Goal: Information Seeking & Learning: Find specific fact

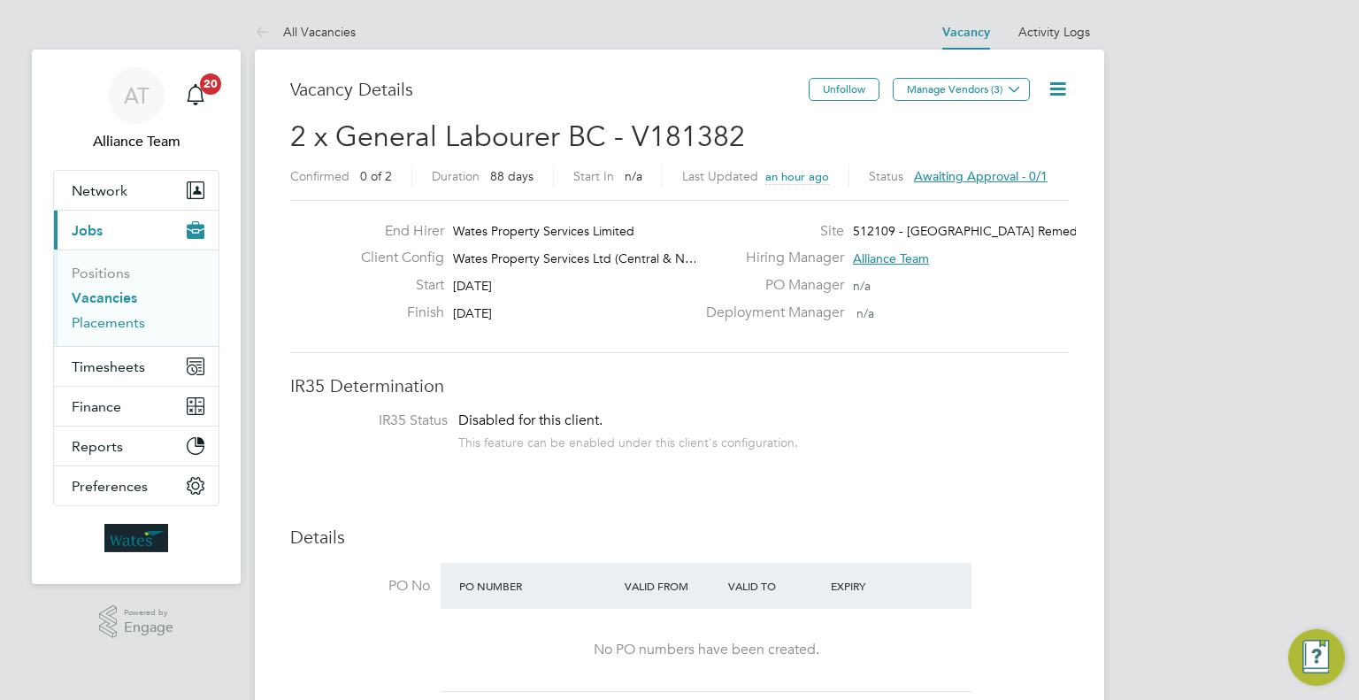
click at [134, 327] on link "Placements" at bounding box center [108, 322] width 73 height 17
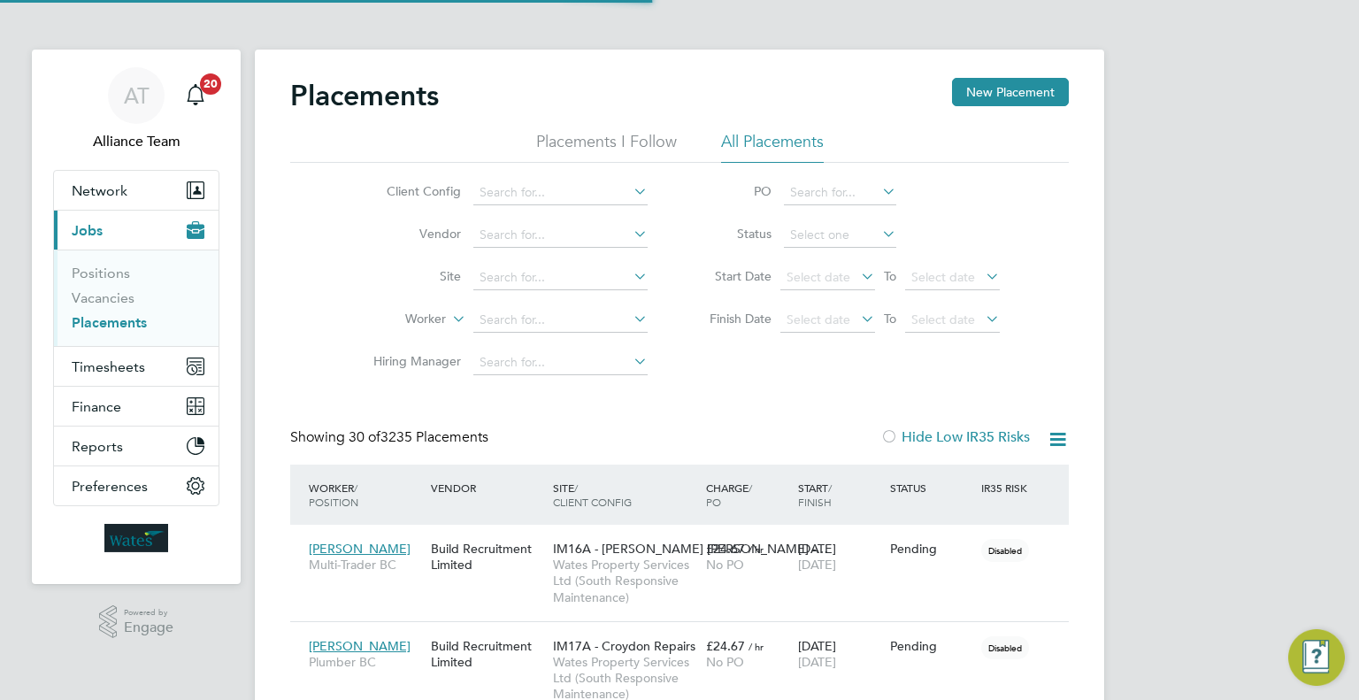
scroll to position [50, 123]
click at [554, 323] on input at bounding box center [560, 320] width 174 height 25
type input "[PERSON_NAME] du"
click at [117, 374] on button "Timesheets" at bounding box center [136, 366] width 165 height 39
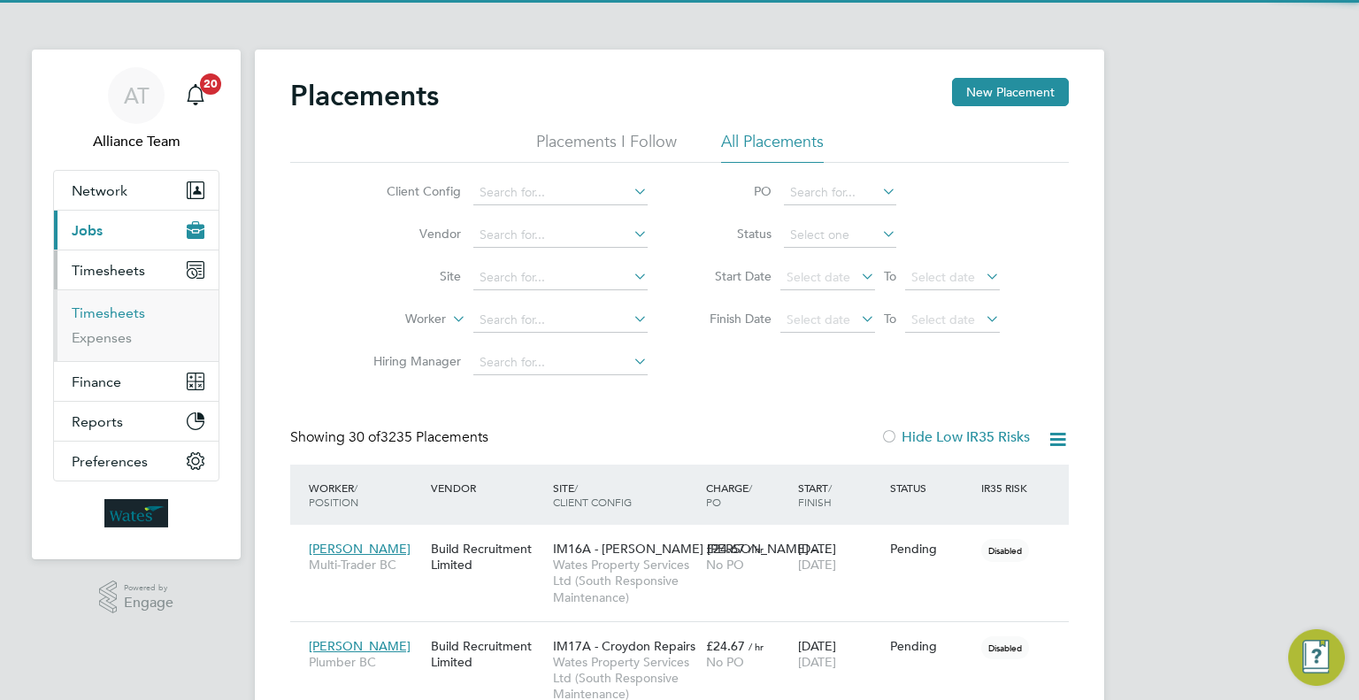
click at [120, 318] on link "Timesheets" at bounding box center [108, 312] width 73 height 17
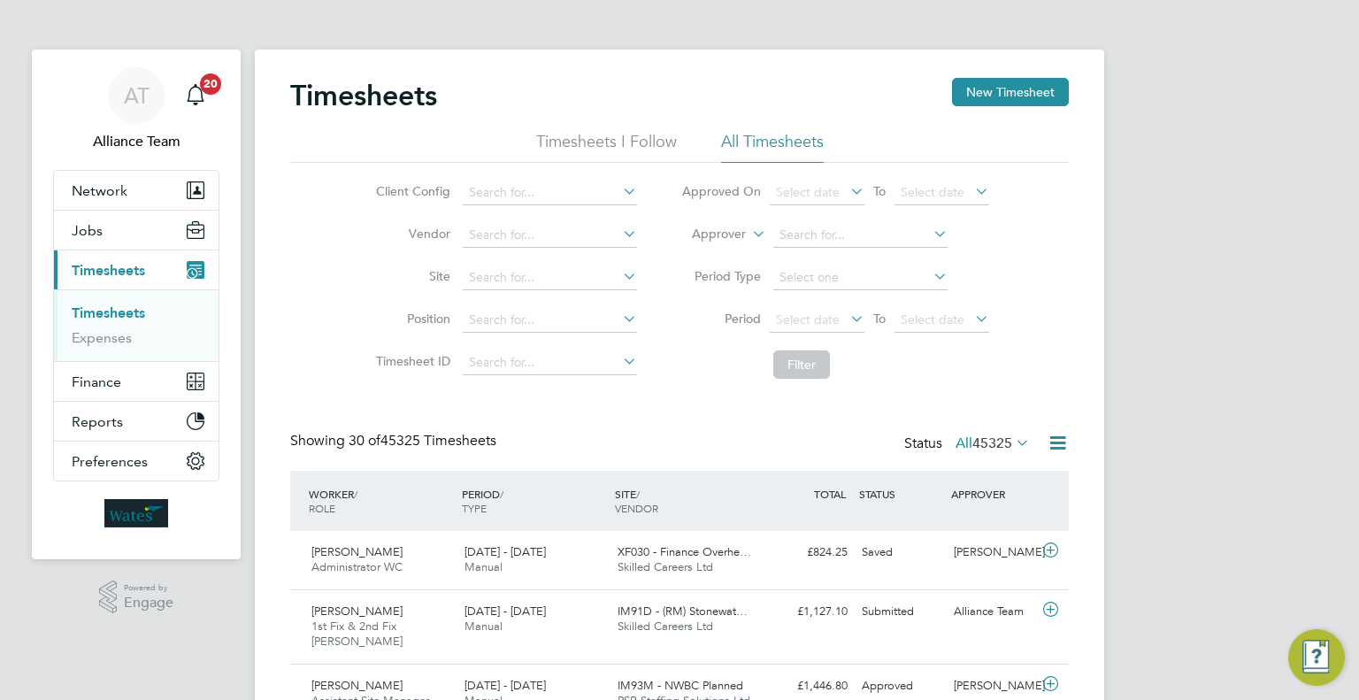
click at [748, 236] on icon at bounding box center [748, 229] width 0 height 16
drag, startPoint x: 737, startPoint y: 253, endPoint x: 762, endPoint y: 247, distance: 26.4
click at [738, 250] on li "Worker" at bounding box center [702, 254] width 87 height 23
click at [829, 239] on input at bounding box center [860, 235] width 174 height 25
click at [874, 277] on li "Danny Dum lao" at bounding box center [859, 283] width 175 height 24
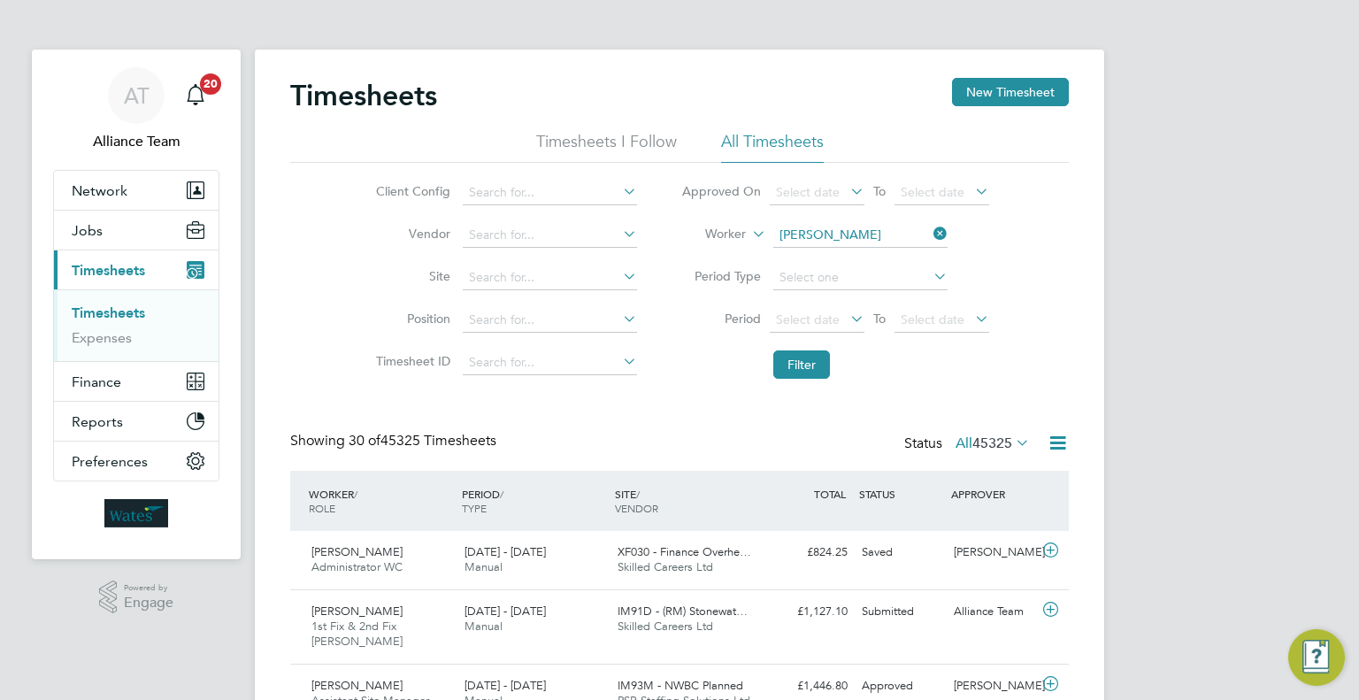
type input "[PERSON_NAME]"
click at [820, 363] on button "Filter" at bounding box center [801, 364] width 57 height 28
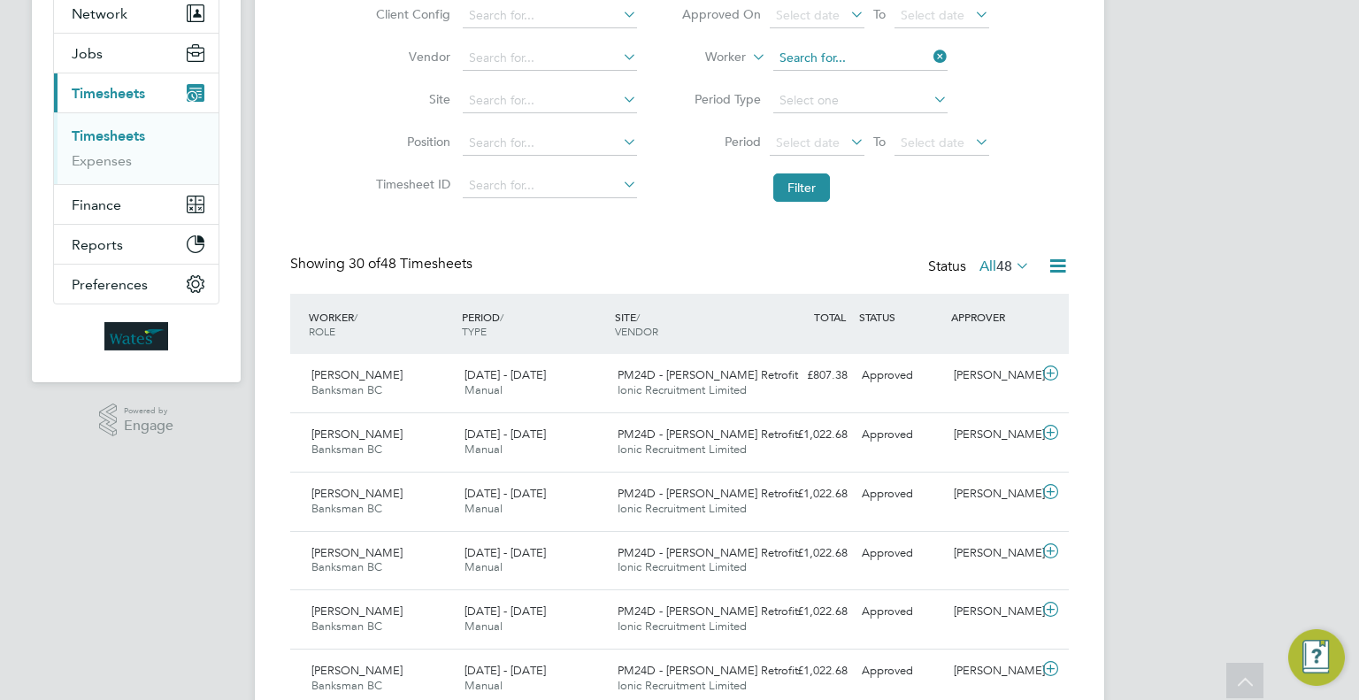
click at [850, 52] on input at bounding box center [860, 58] width 174 height 25
click at [889, 71] on li "Danny Dum lao" at bounding box center [859, 82] width 175 height 24
type input "[PERSON_NAME]"
click at [801, 185] on button "Filter" at bounding box center [801, 187] width 57 height 28
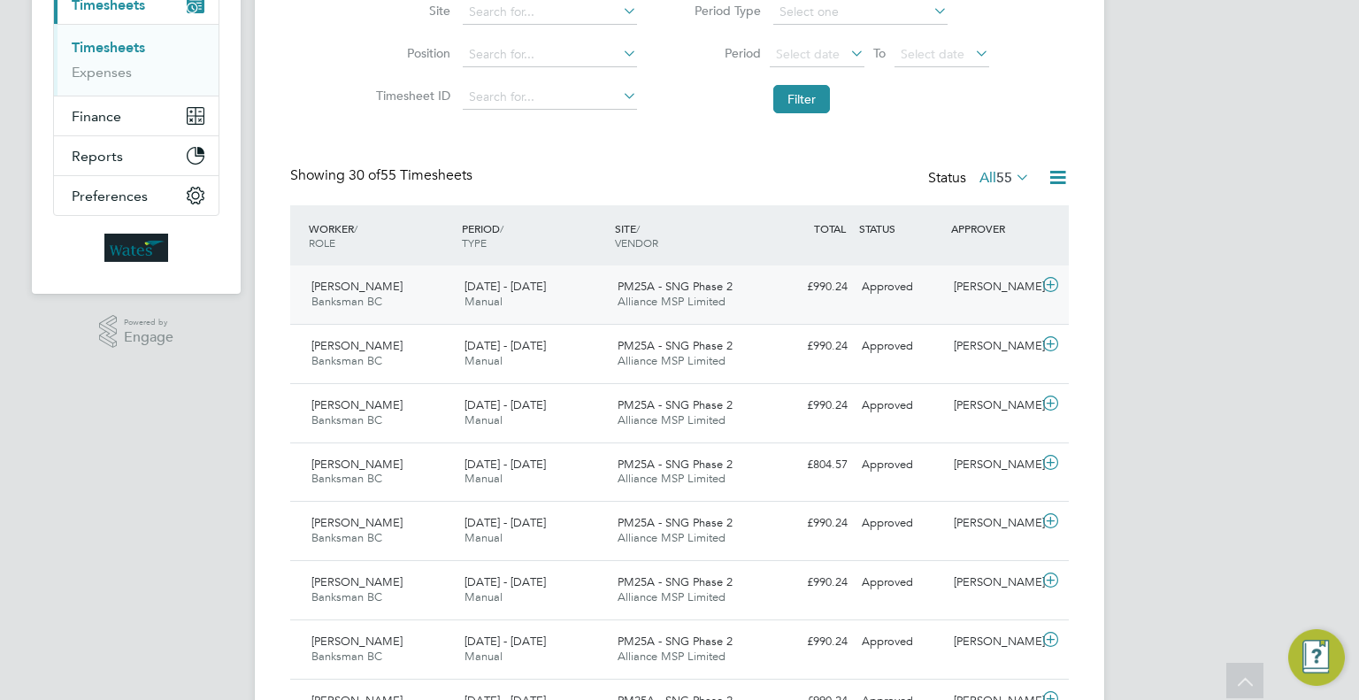
click at [860, 298] on div "Approved" at bounding box center [900, 286] width 92 height 29
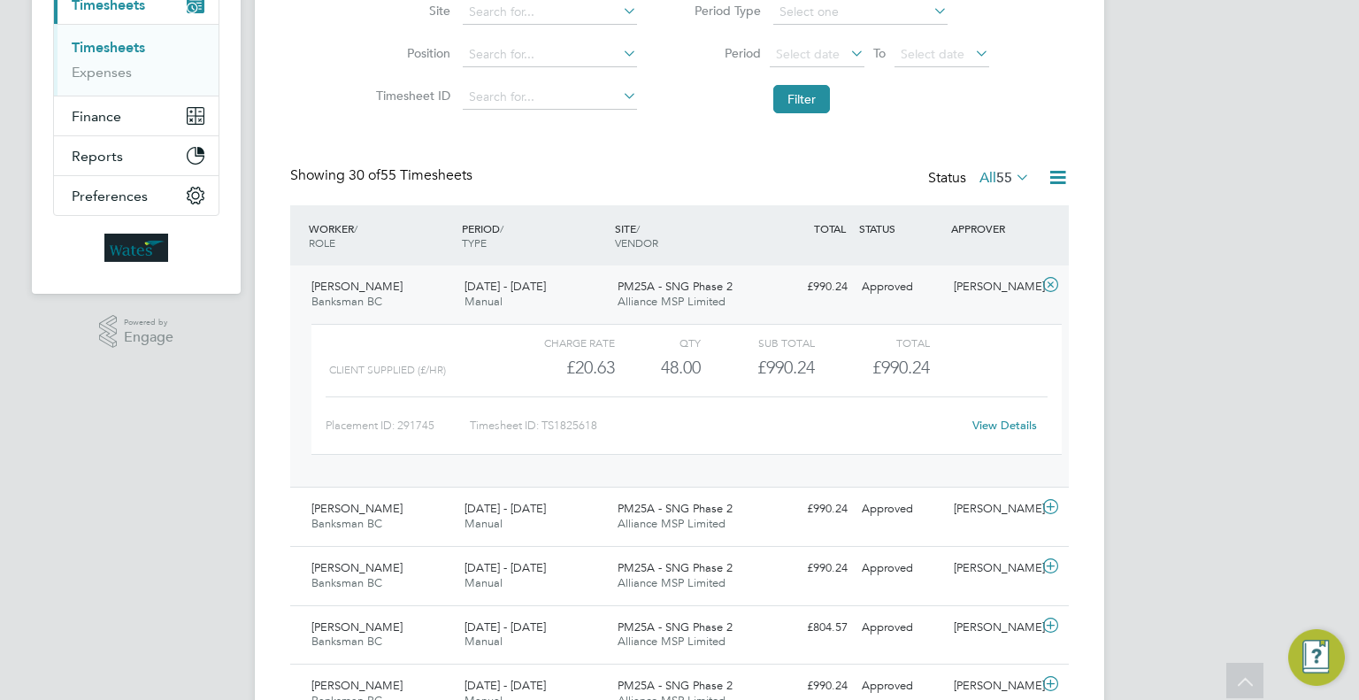
click at [1015, 424] on link "View Details" at bounding box center [1004, 425] width 65 height 15
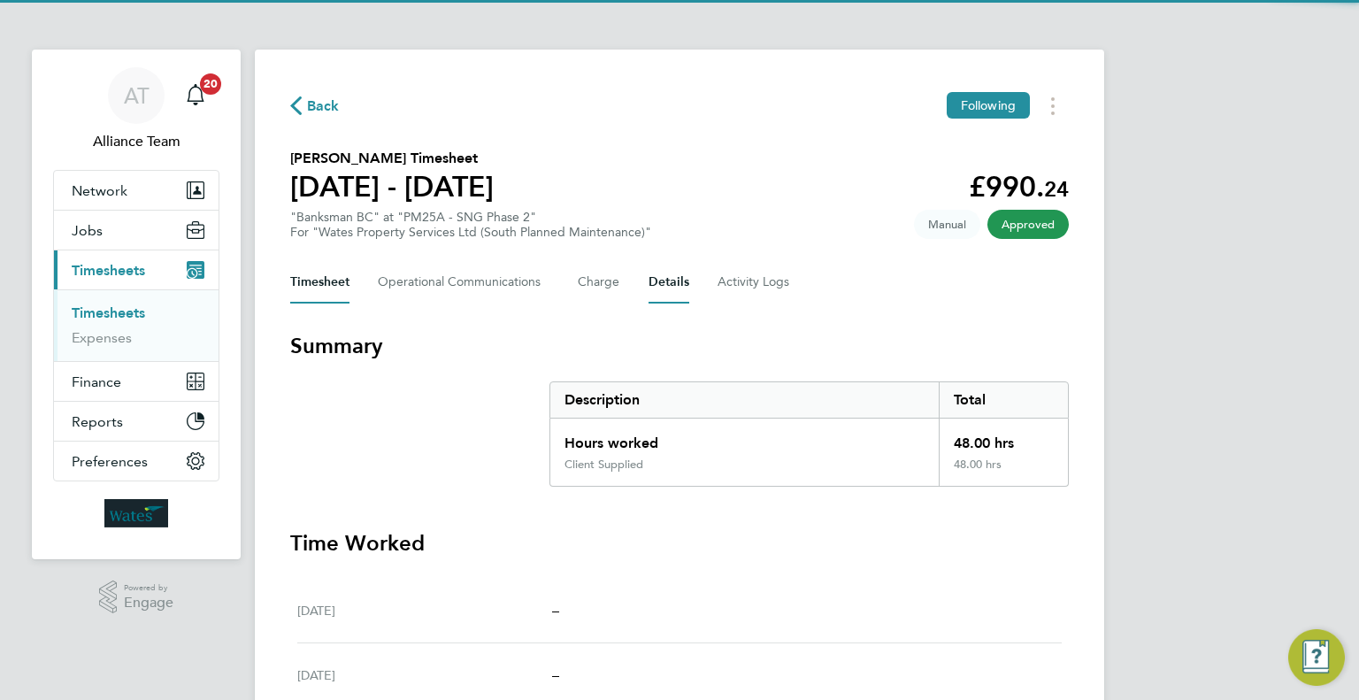
click at [676, 279] on button "Details" at bounding box center [668, 282] width 41 height 42
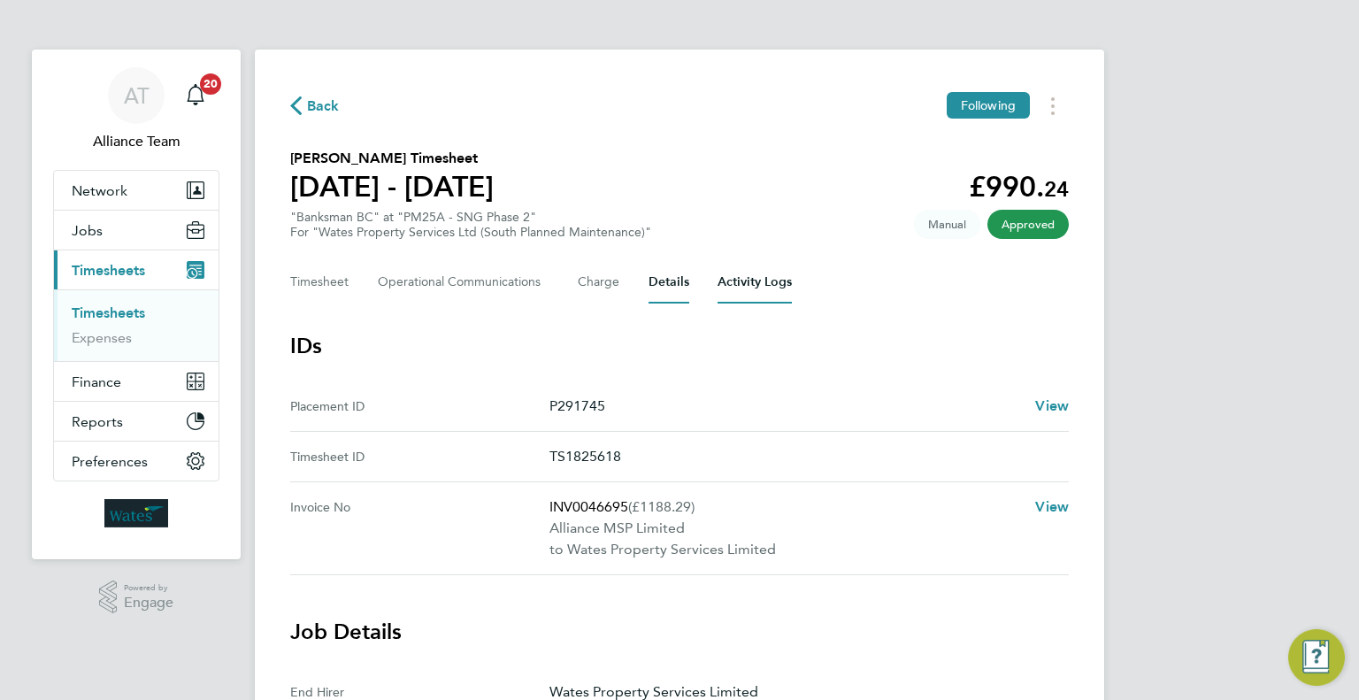
click at [722, 278] on Logs-tab "Activity Logs" at bounding box center [754, 282] width 74 height 42
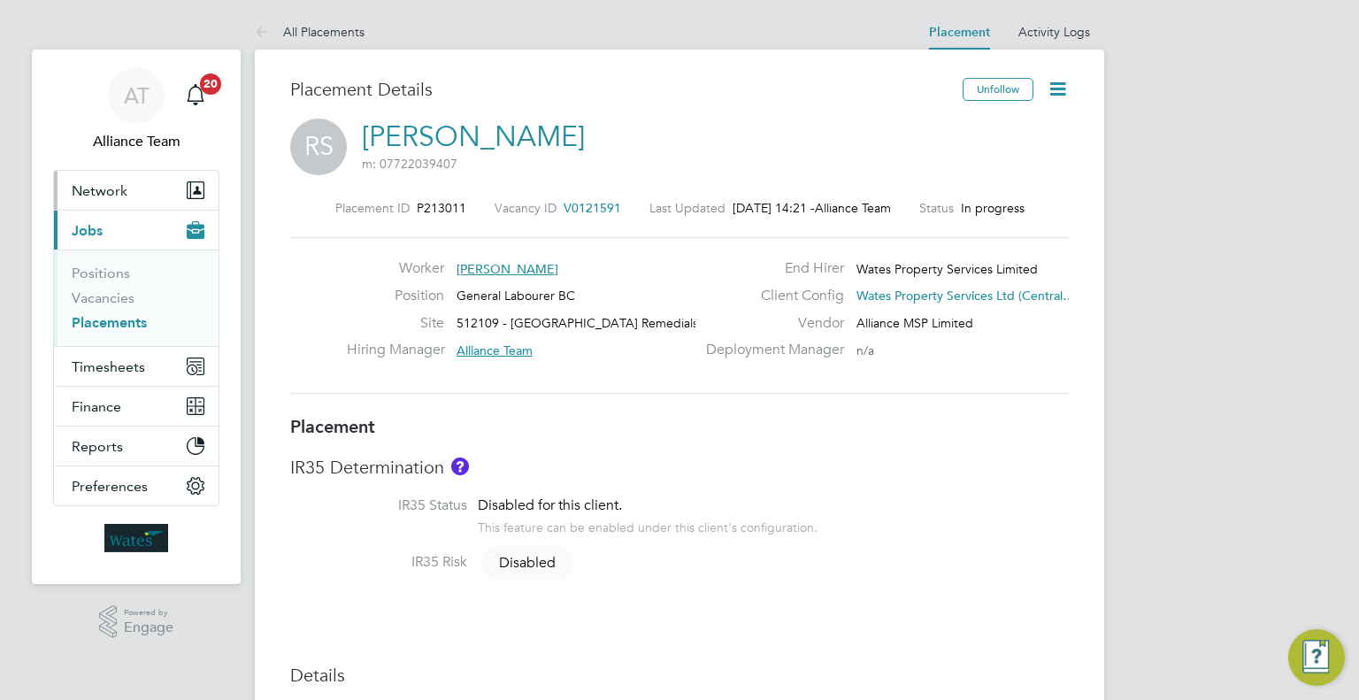
click at [111, 203] on button "Network" at bounding box center [136, 190] width 165 height 39
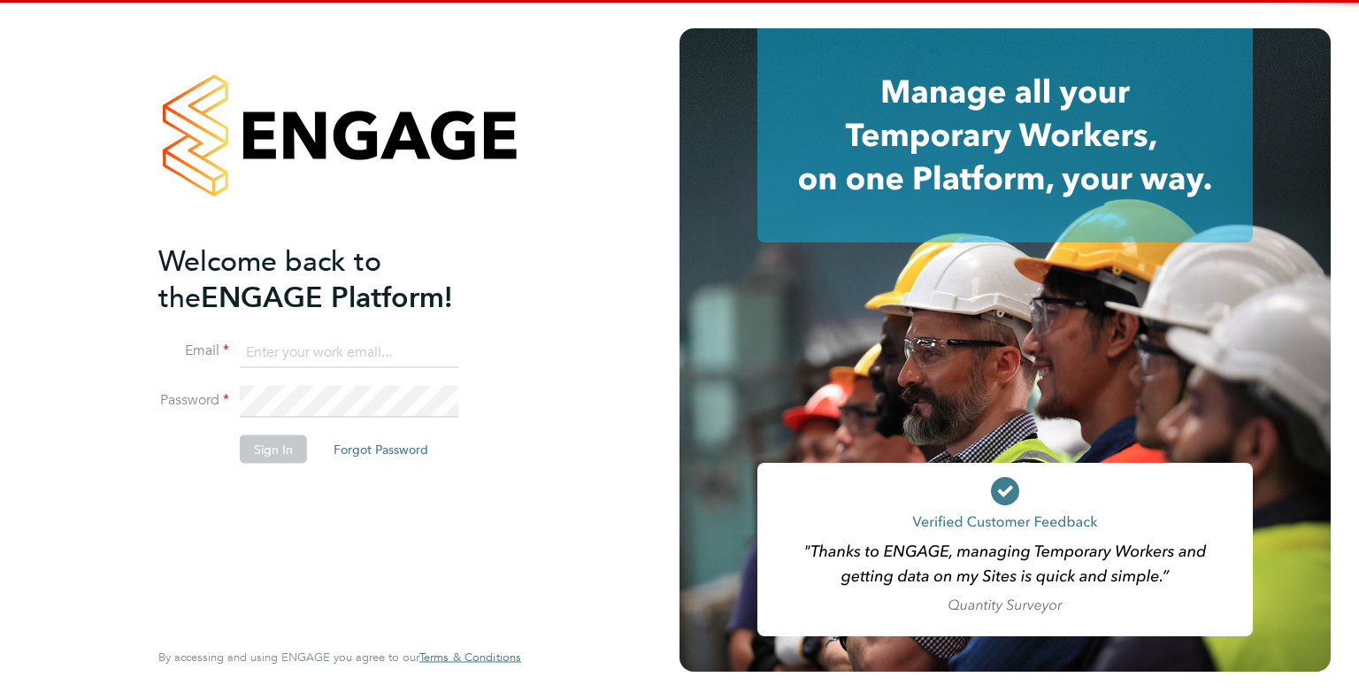
type input "alice@alliancemsp.co.uk"
click at [297, 451] on button "Sign In" at bounding box center [273, 448] width 67 height 28
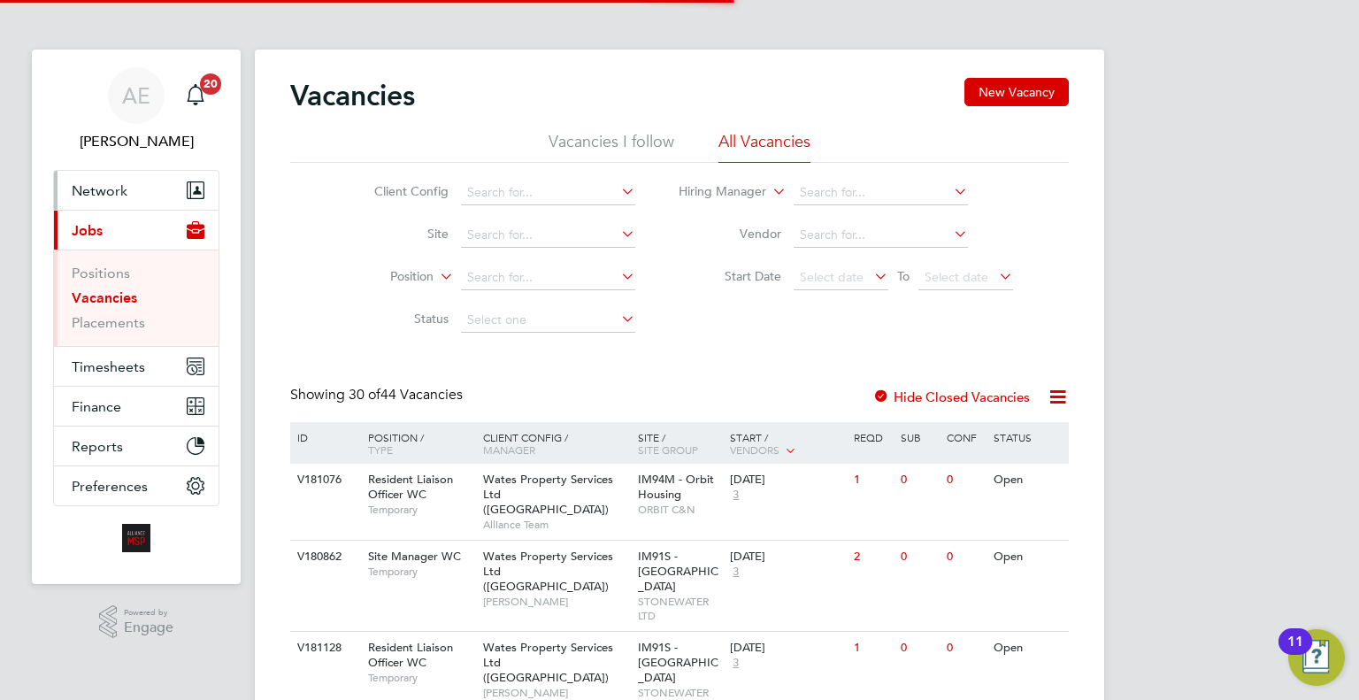
click at [150, 195] on button "Network" at bounding box center [136, 190] width 165 height 39
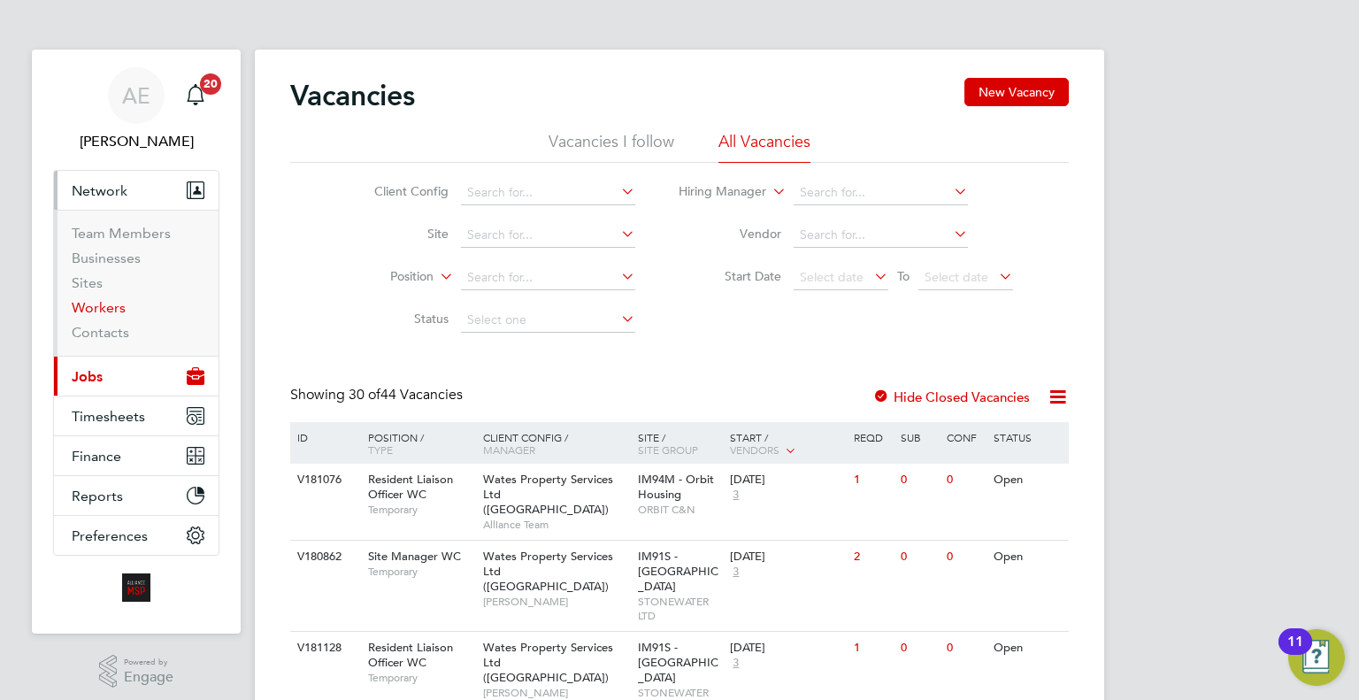
click at [106, 306] on link "Workers" at bounding box center [99, 307] width 54 height 17
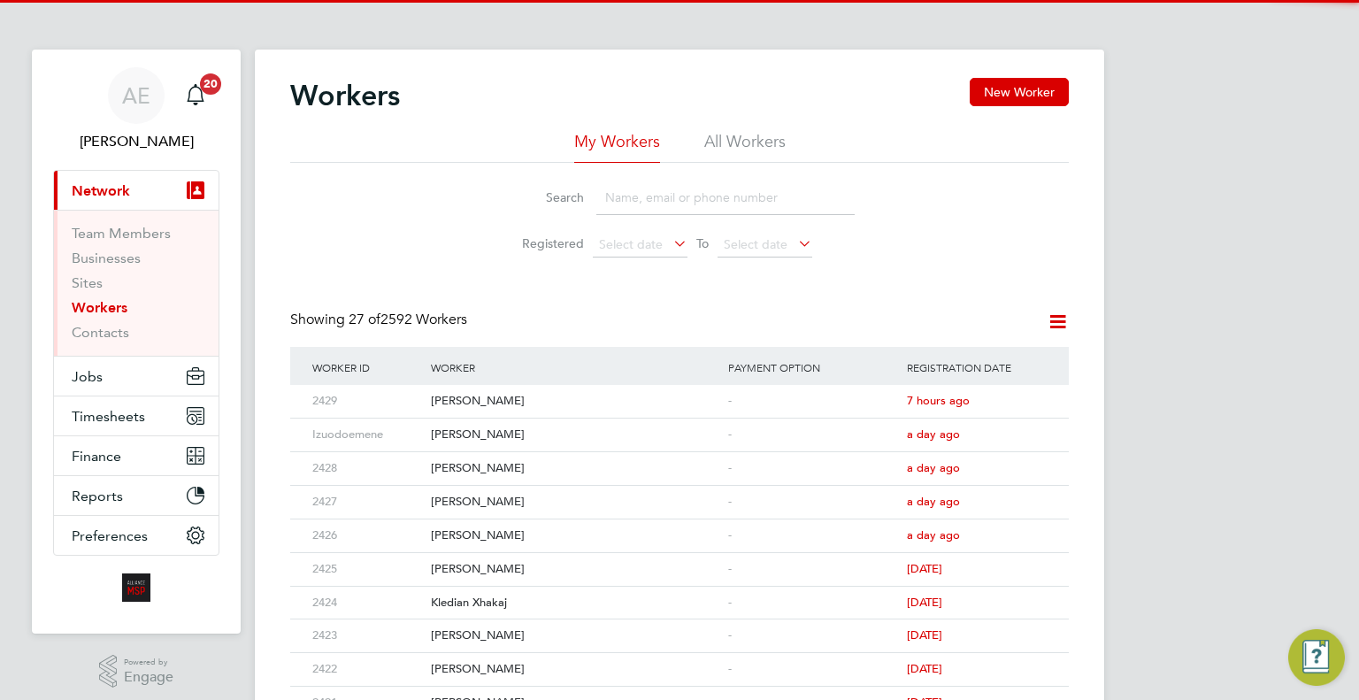
click at [651, 191] on input at bounding box center [725, 197] width 258 height 34
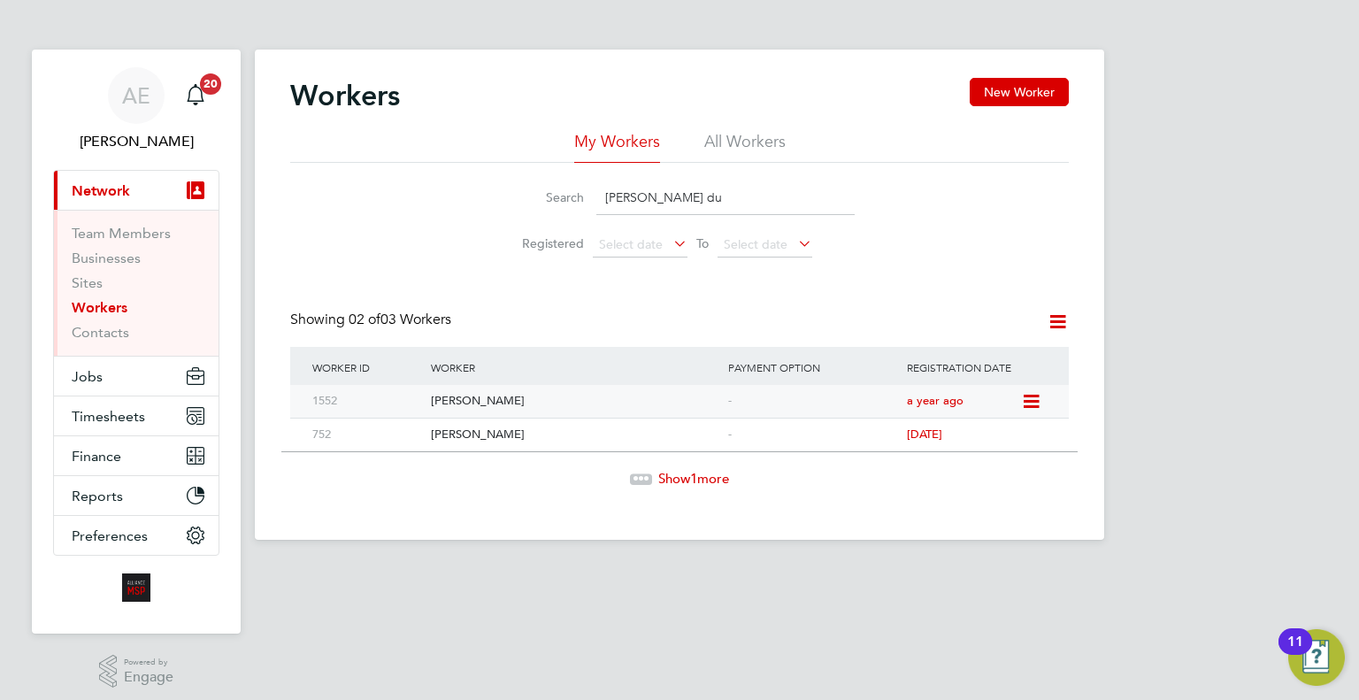
type input "[PERSON_NAME] du"
click at [670, 395] on div "[PERSON_NAME]" at bounding box center [574, 401] width 297 height 33
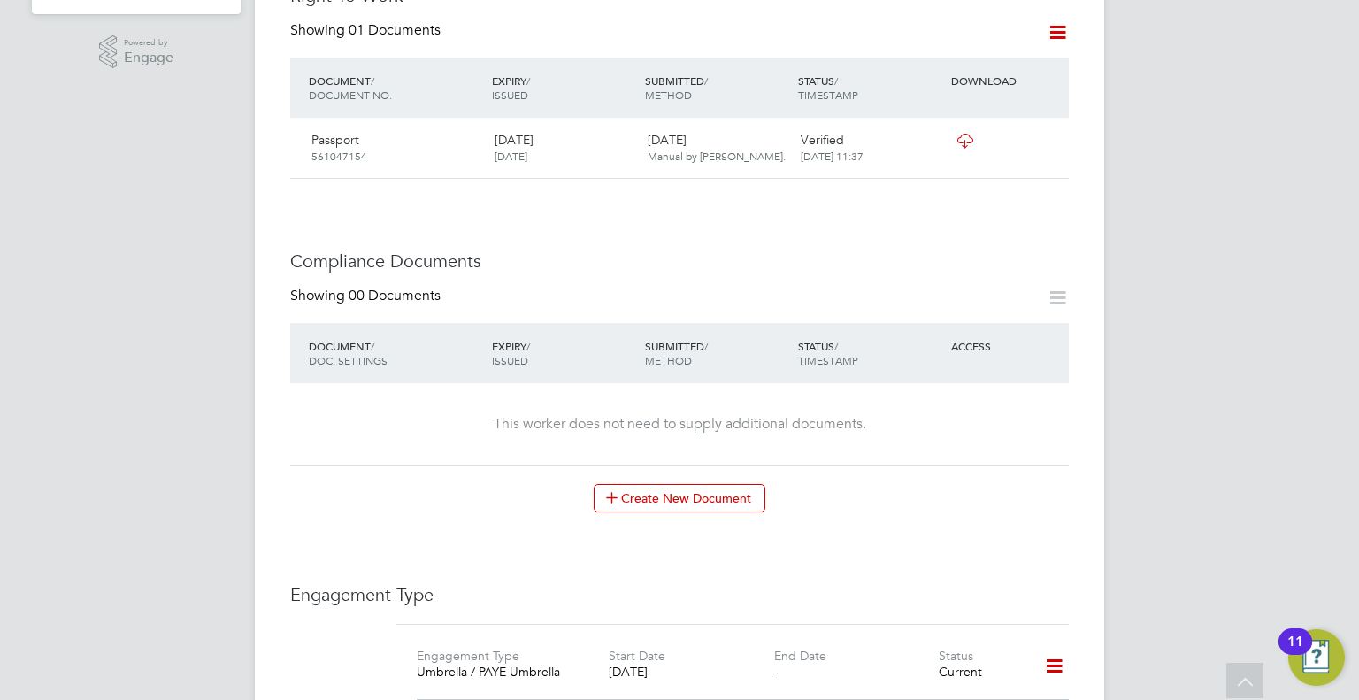
scroll to position [973, 0]
